Goal: Information Seeking & Learning: Learn about a topic

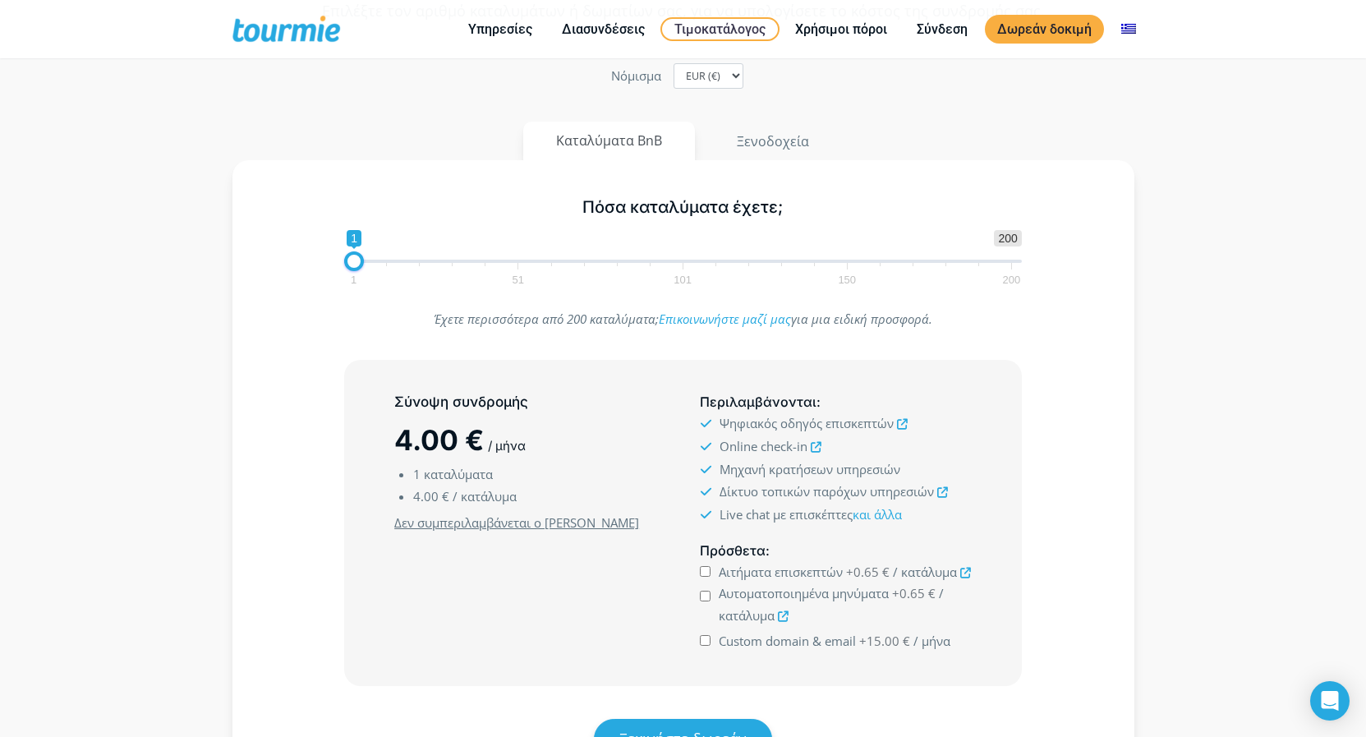
scroll to position [168, 0]
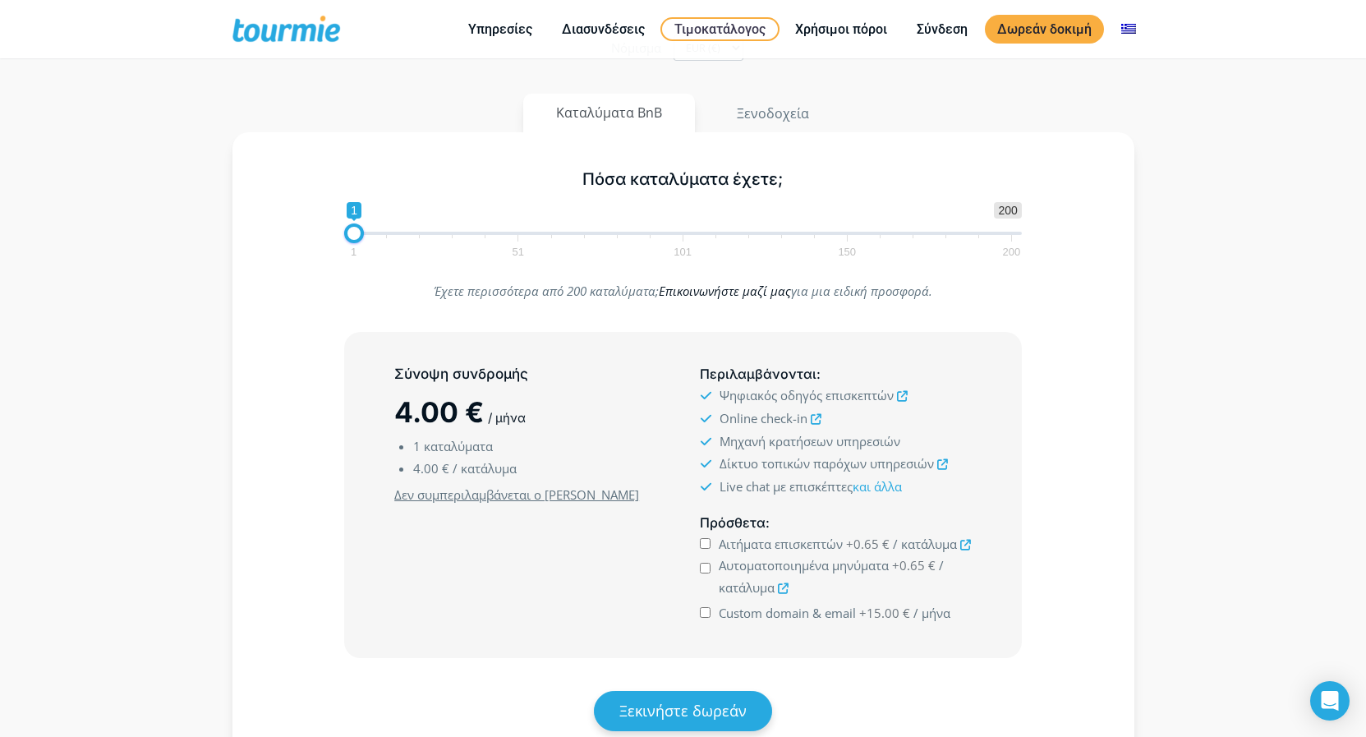
click at [743, 293] on link "Επικοινωνήστε μαζί μας" at bounding box center [725, 291] width 132 height 16
click at [901, 396] on icon at bounding box center [902, 396] width 11 height 11
click at [816, 418] on icon at bounding box center [816, 419] width 11 height 11
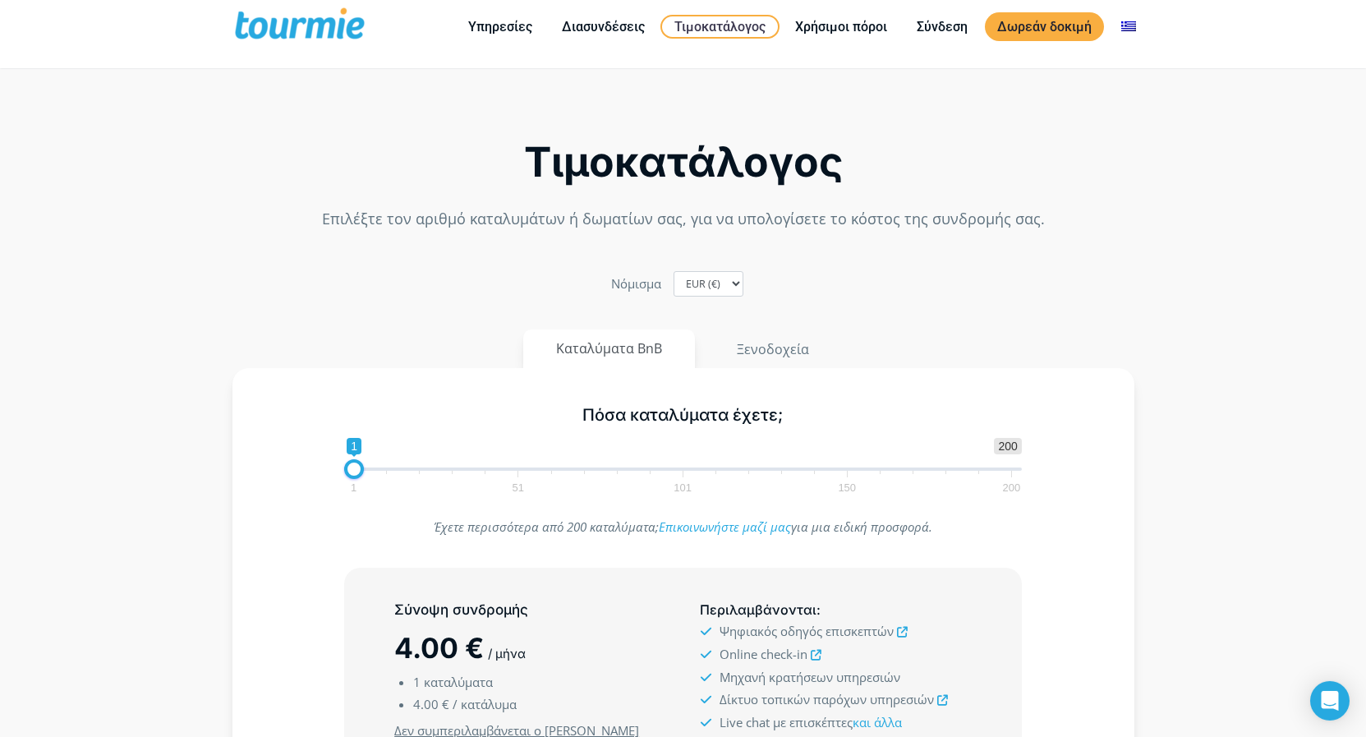
scroll to position [0, 0]
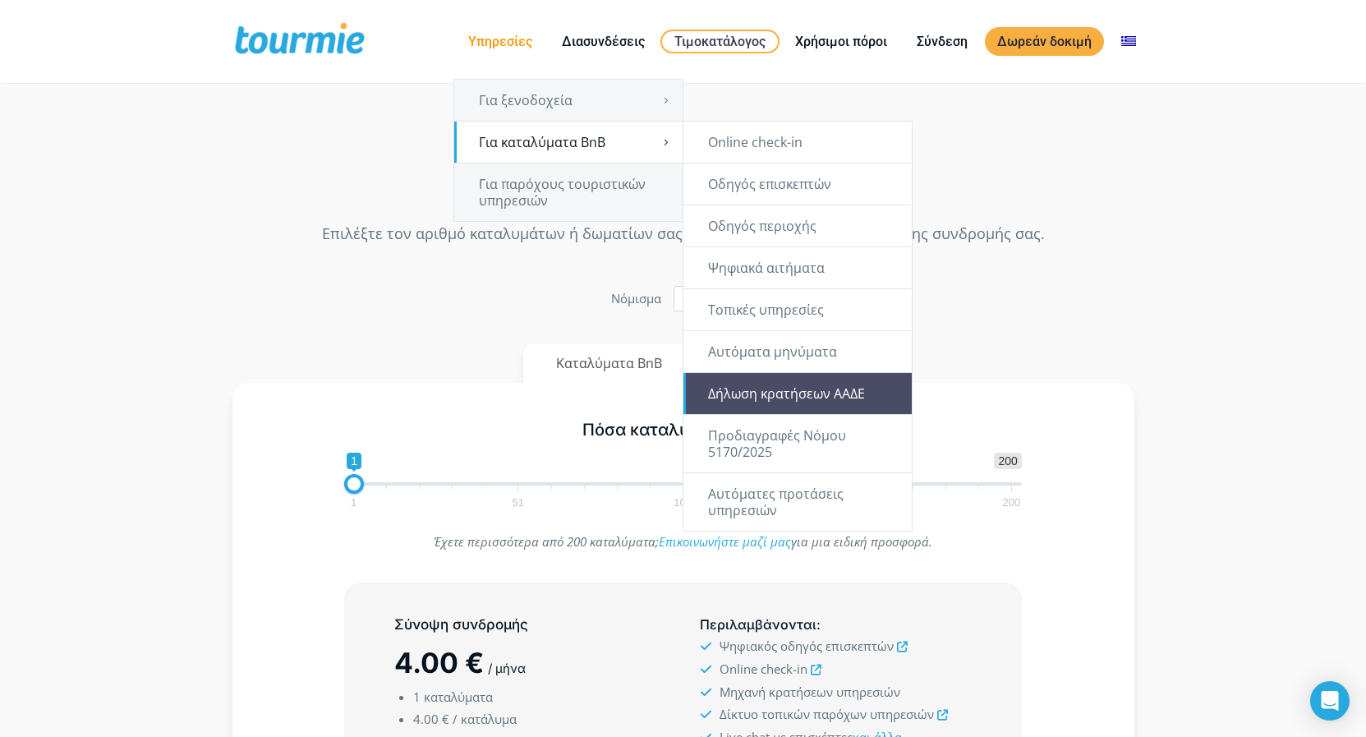
click at [777, 394] on link "Δήλωση κρατήσεων ΑΑΔΕ" at bounding box center [797, 393] width 228 height 41
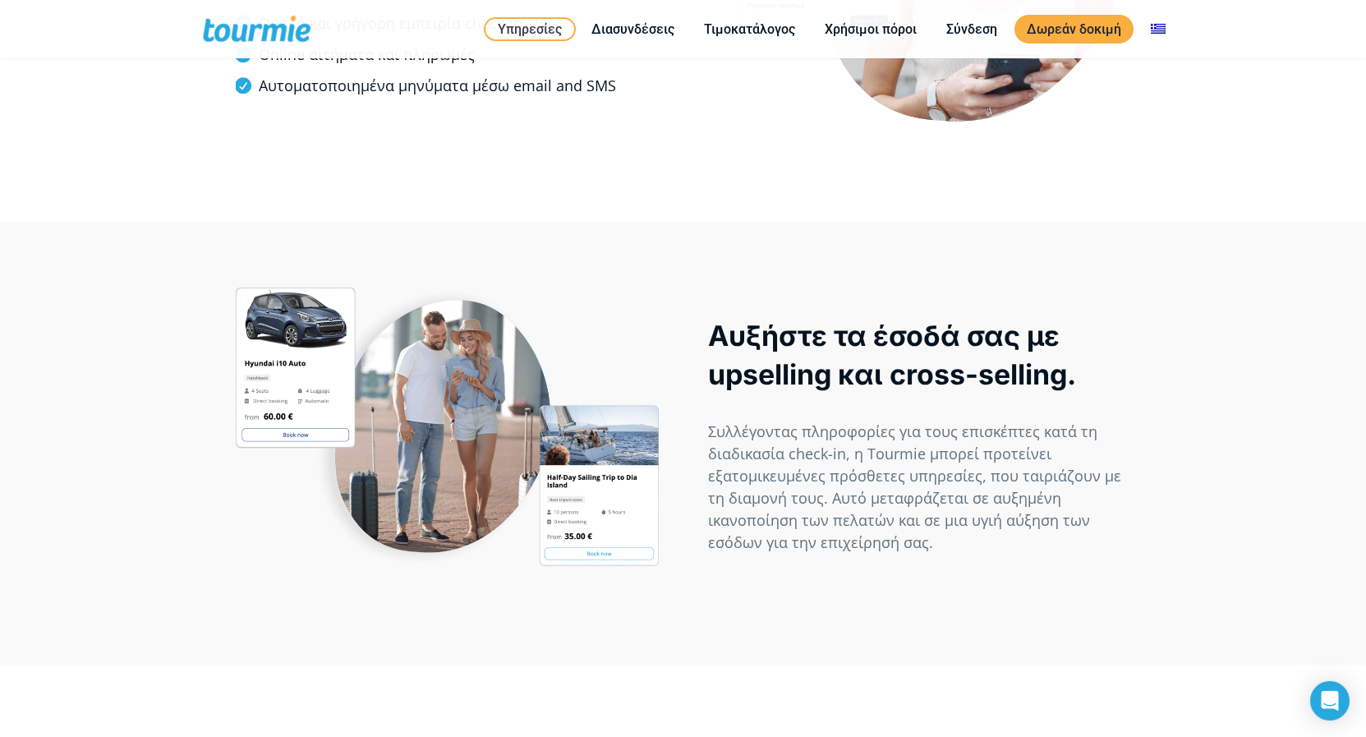
scroll to position [1592, 0]
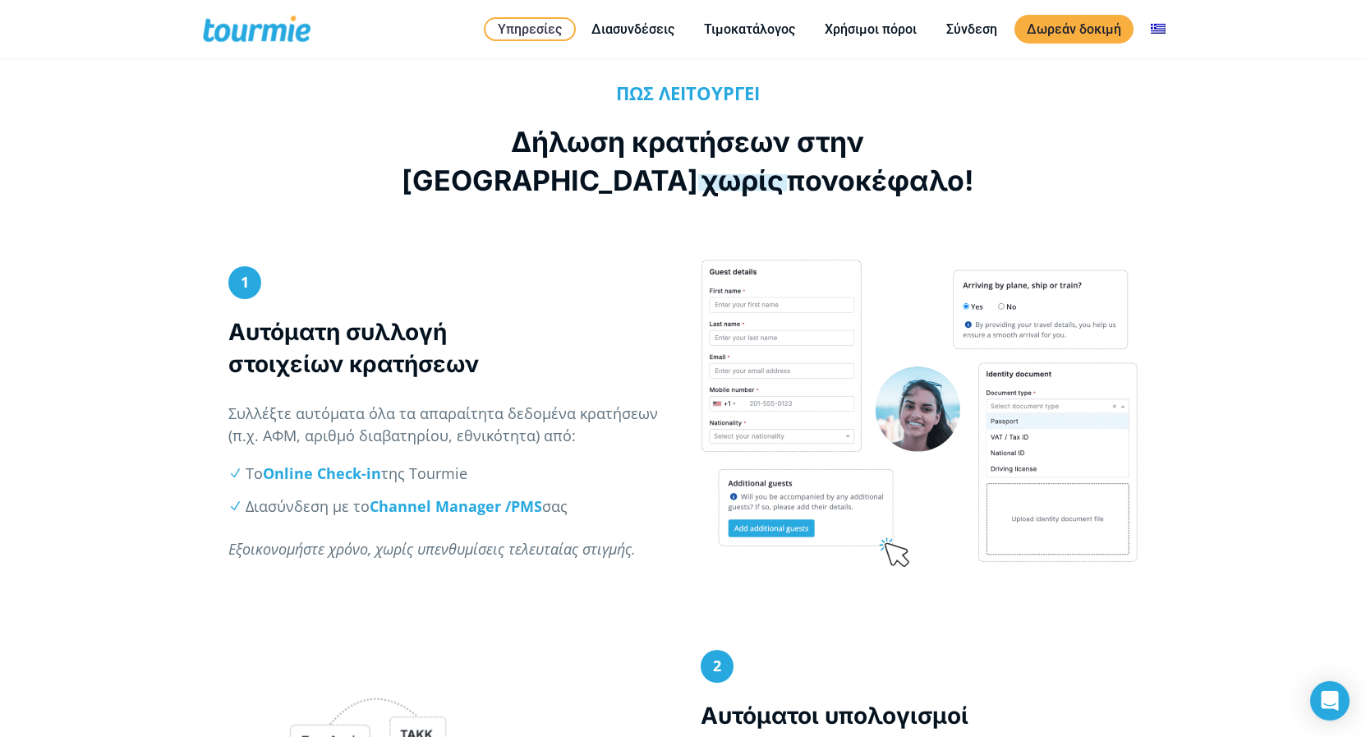
scroll to position [670, 0]
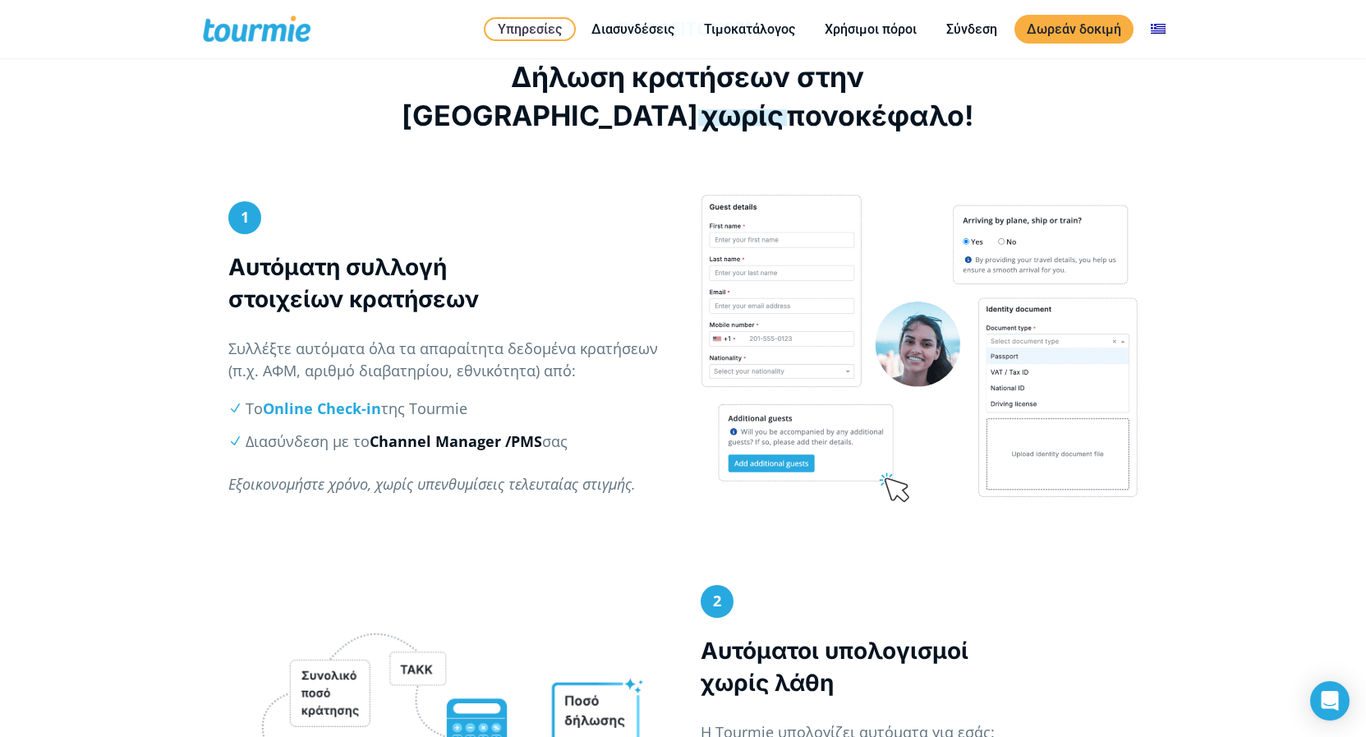
click at [477, 440] on strong "Channel Manager /" at bounding box center [440, 441] width 141 height 20
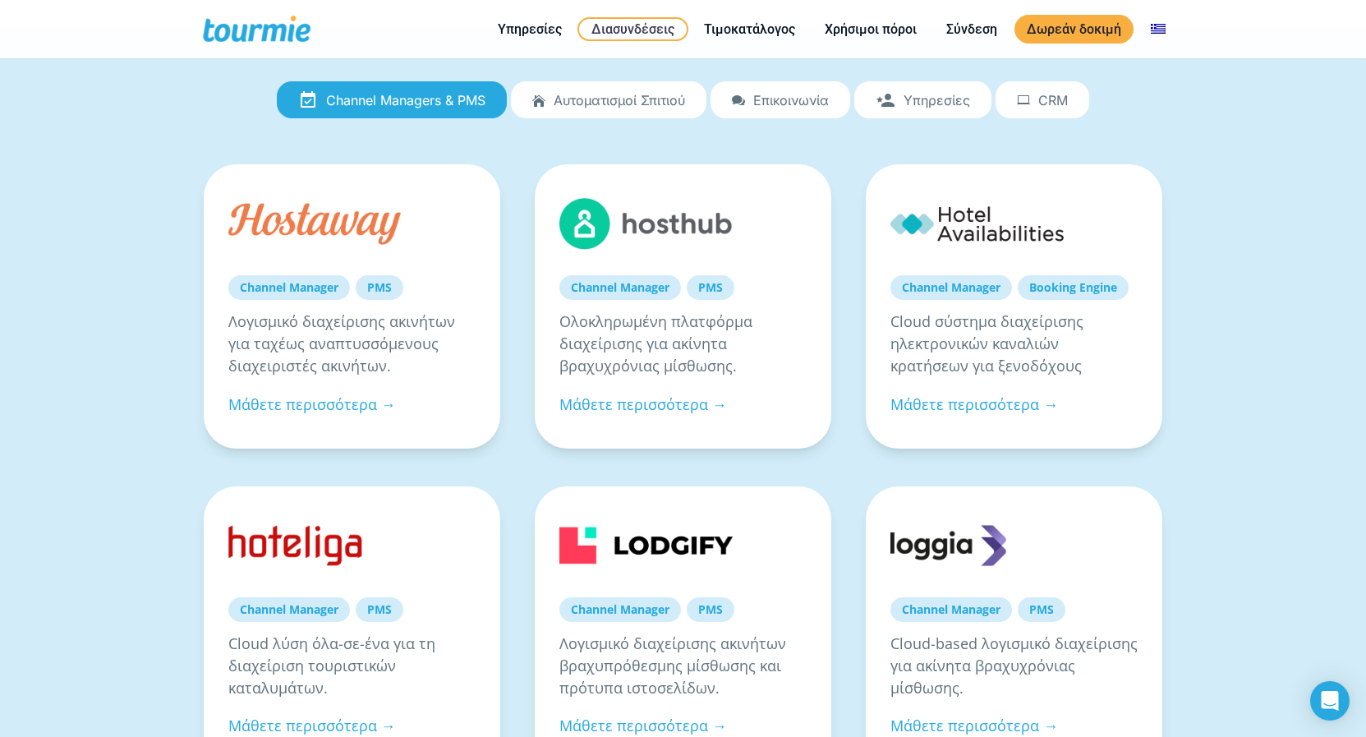
scroll to position [251, 0]
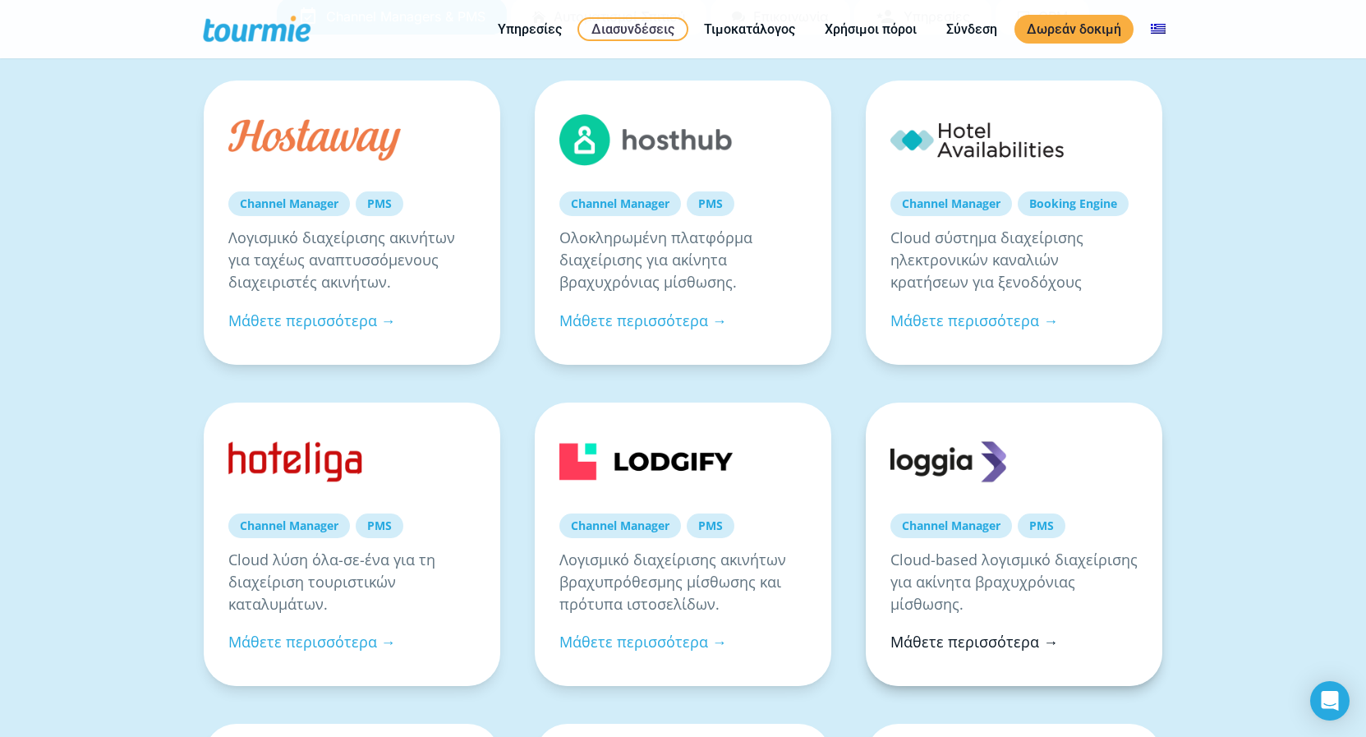
click at [1035, 646] on link "Μάθετε περισσότερα →" at bounding box center [974, 642] width 168 height 20
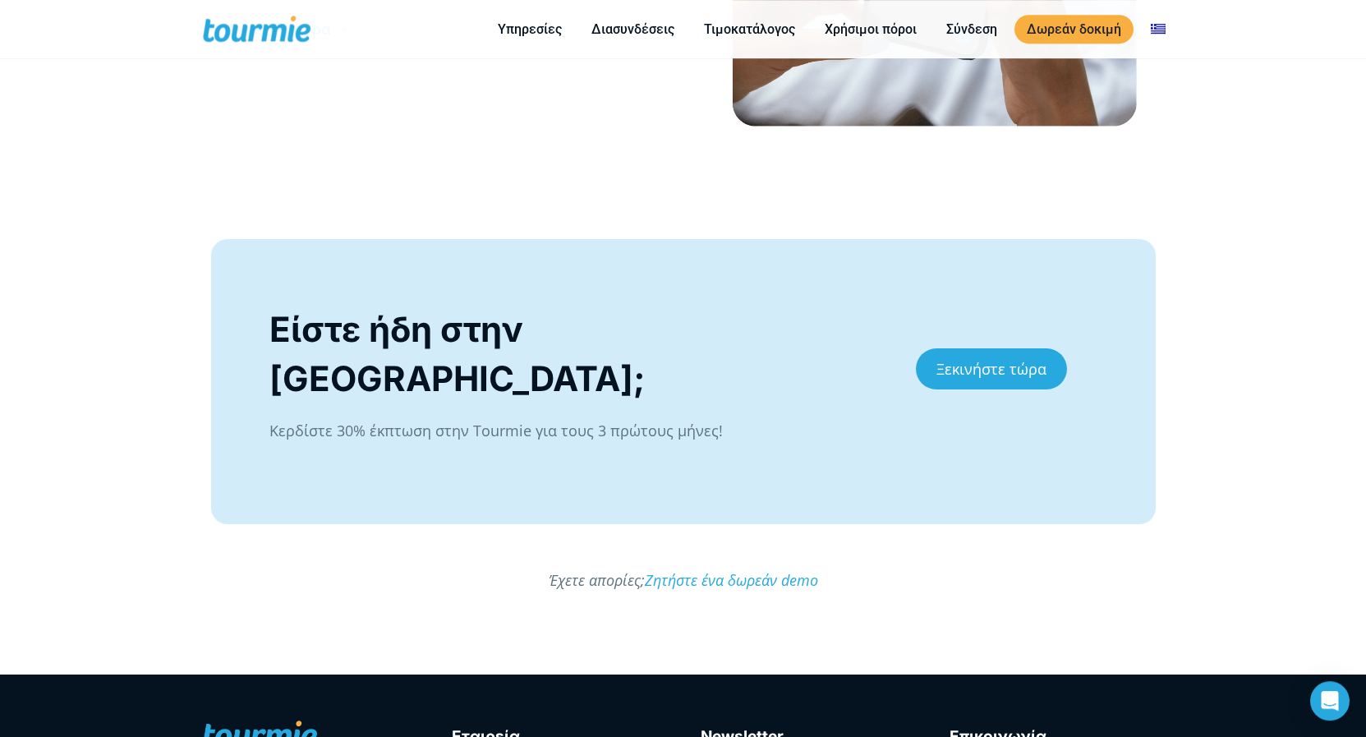
scroll to position [2765, 0]
